Goal: Ask a question: Seek information or help from site administrators or community

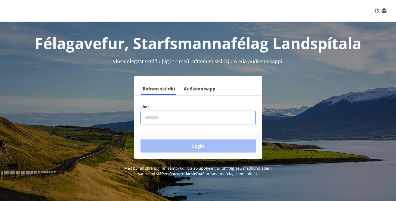
click at [191, 119] on input "phone" at bounding box center [198, 117] width 115 height 13
type input "********"
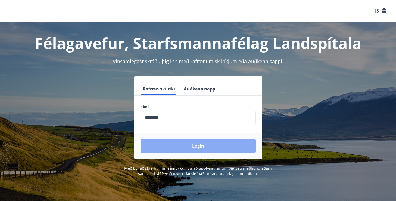
click at [185, 144] on button "Login" at bounding box center [198, 145] width 115 height 13
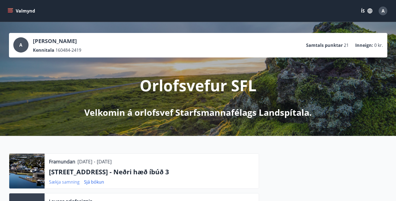
click at [59, 183] on link "Sækja samning" at bounding box center [64, 182] width 31 height 6
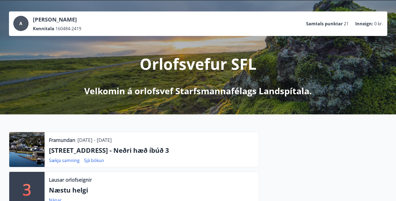
scroll to position [29, 0]
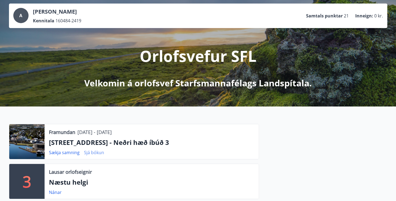
click at [94, 153] on link "Sjá bókun" at bounding box center [94, 152] width 20 height 6
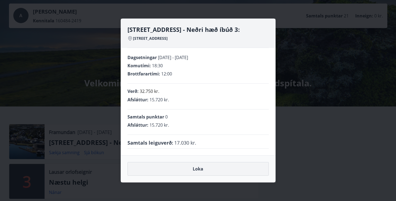
click at [197, 164] on button "Loka" at bounding box center [197, 169] width 141 height 14
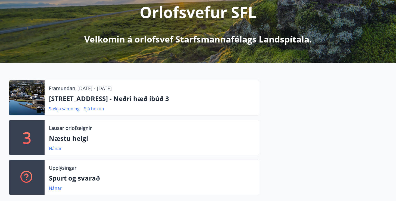
scroll to position [0, 0]
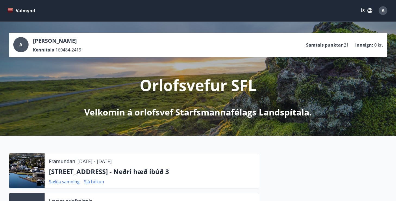
click at [13, 12] on icon "menu" at bounding box center [10, 12] width 5 height 1
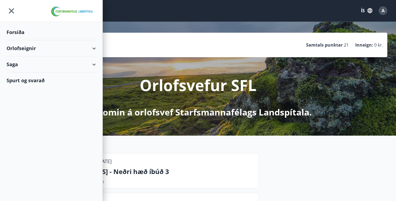
click at [35, 82] on div "Spurt og svarað" at bounding box center [51, 80] width 89 height 16
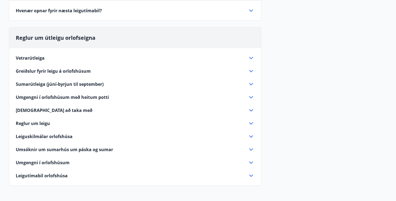
scroll to position [130, 0]
click at [251, 138] on icon at bounding box center [251, 135] width 7 height 7
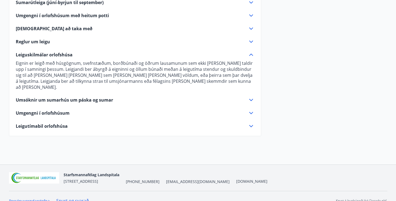
scroll to position [215, 0]
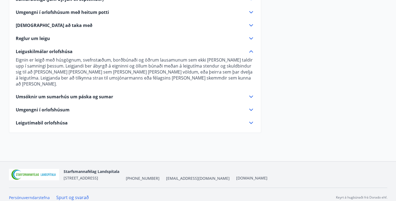
click at [253, 119] on icon at bounding box center [251, 122] width 7 height 7
